Goal: Navigation & Orientation: Find specific page/section

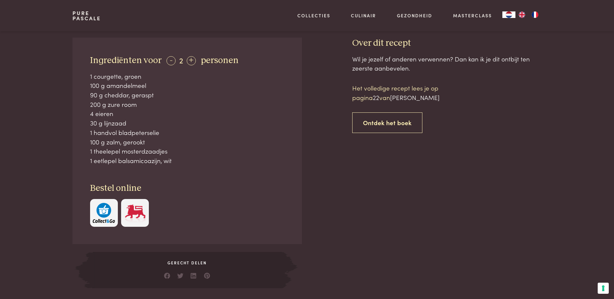
scroll to position [261, 0]
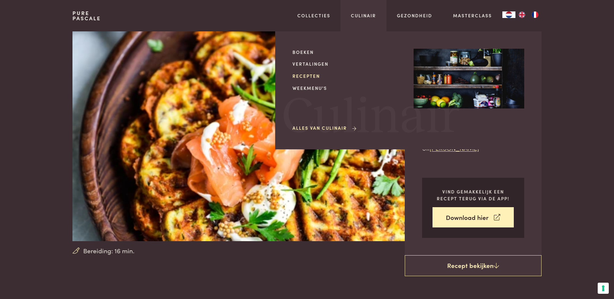
click at [312, 75] on link "Recepten" at bounding box center [348, 76] width 111 height 7
